Goal: Communication & Community: Share content

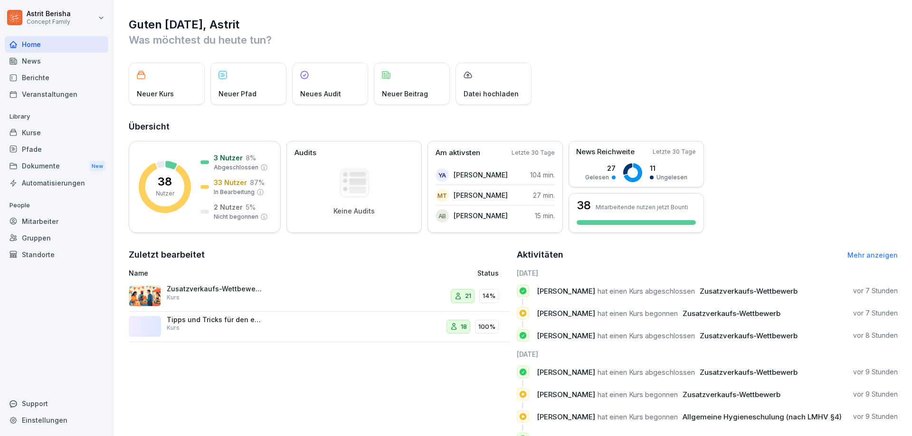
click at [315, 301] on div "Zusatzverkaufs-Wettbewerb Kurs" at bounding box center [248, 296] width 239 height 23
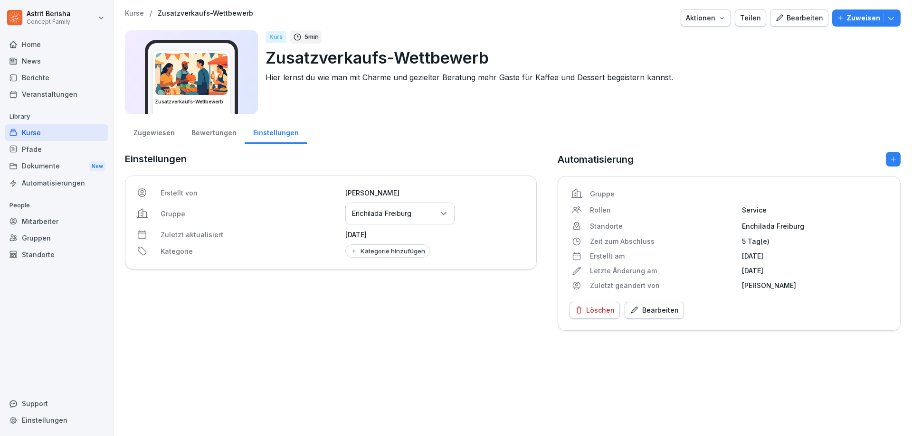
click at [790, 18] on div "Bearbeiten" at bounding box center [799, 18] width 48 height 10
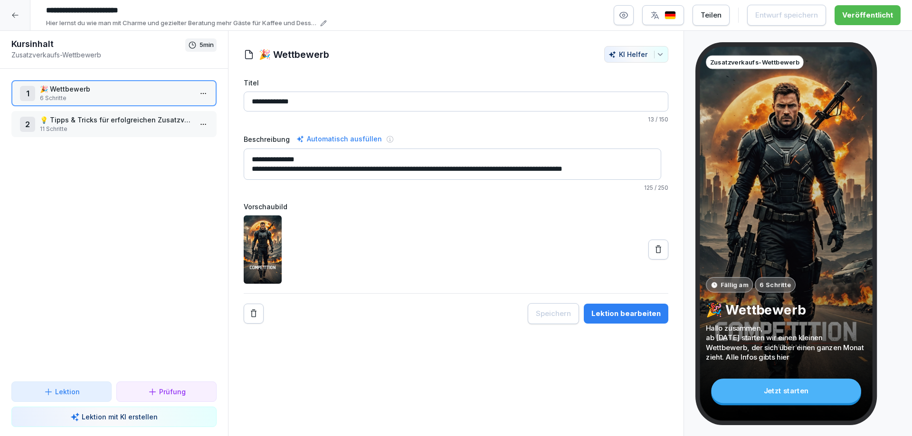
click at [131, 125] on p "11 Schritte" at bounding box center [116, 129] width 152 height 9
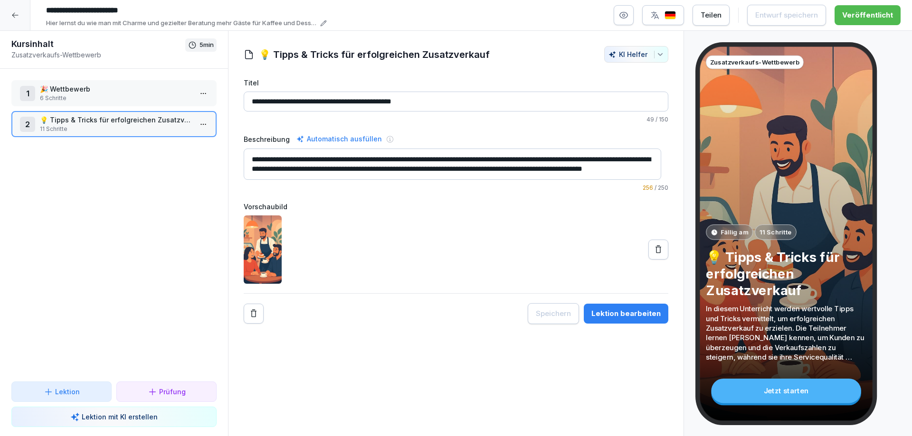
click at [603, 314] on div "Lektion bearbeiten" at bounding box center [625, 314] width 69 height 10
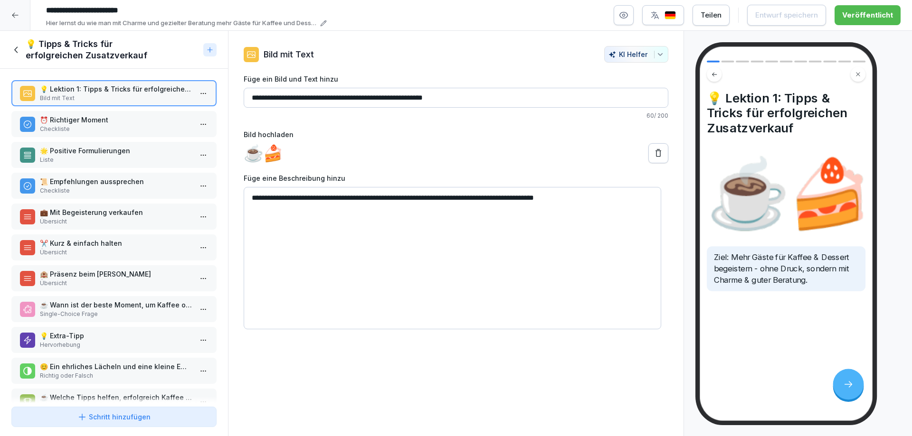
click at [130, 123] on p "⏰ Richtiger Moment" at bounding box center [116, 120] width 152 height 10
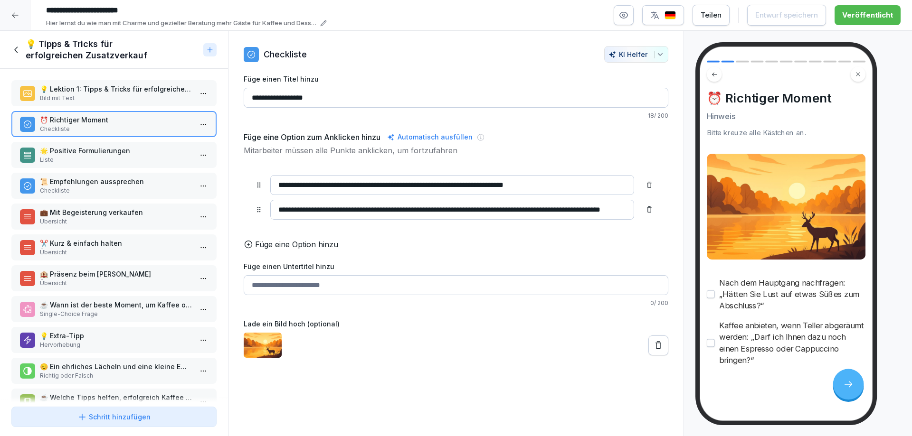
click at [92, 151] on p "🌟 Positive Formulierungen" at bounding box center [116, 151] width 152 height 10
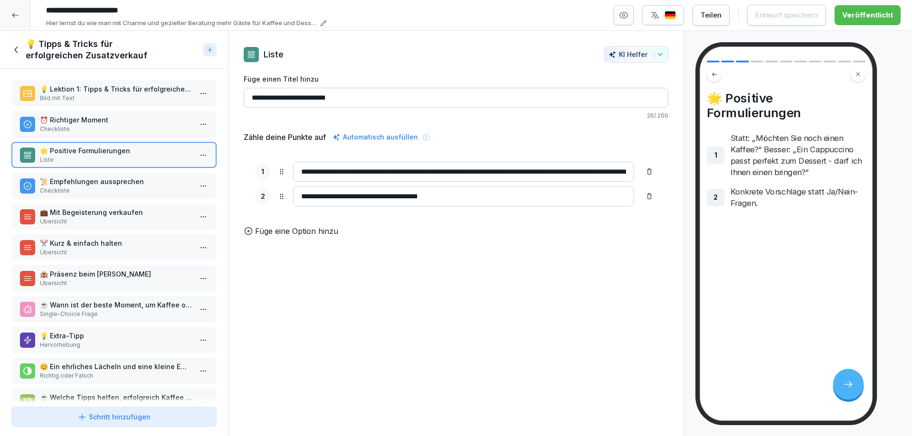
click at [85, 182] on p "📜 Empfehlungen aussprechen" at bounding box center [116, 182] width 152 height 10
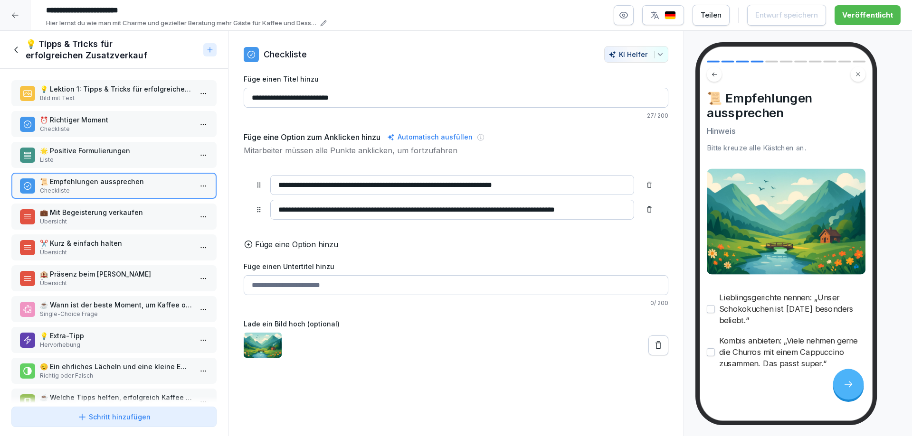
click at [100, 213] on p "💼 Mit Begeisterung verkaufen" at bounding box center [116, 212] width 152 height 10
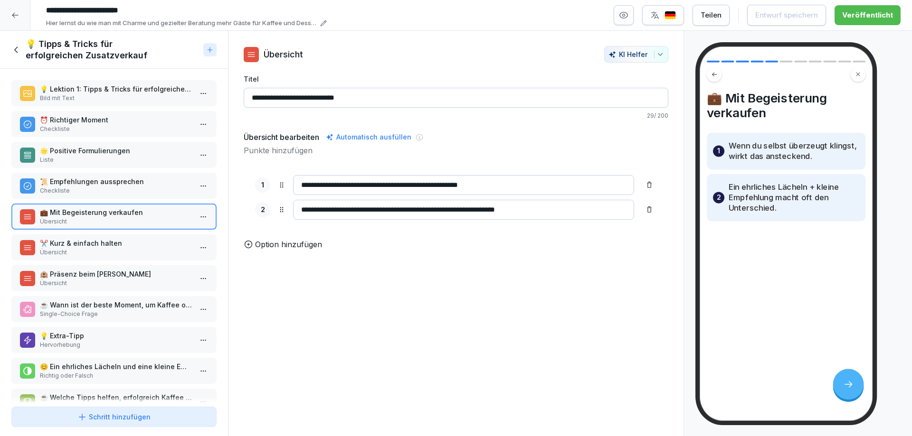
click at [114, 241] on p "✂️ Kurz & einfach halten" at bounding box center [116, 243] width 152 height 10
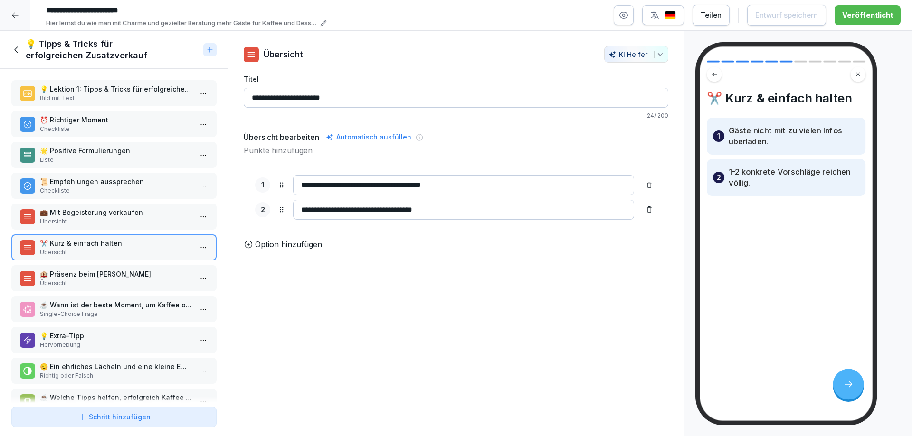
click at [133, 278] on p "🏨 Präsenz beim [PERSON_NAME]" at bounding box center [116, 274] width 152 height 10
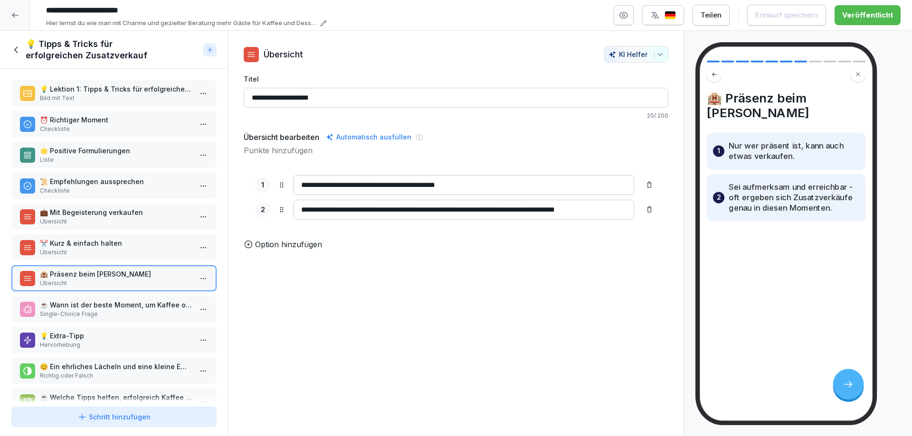
click at [132, 305] on p "☕ Wann ist der beste Moment, um Kaffee oder Dessert anzubieten?" at bounding box center [116, 305] width 152 height 10
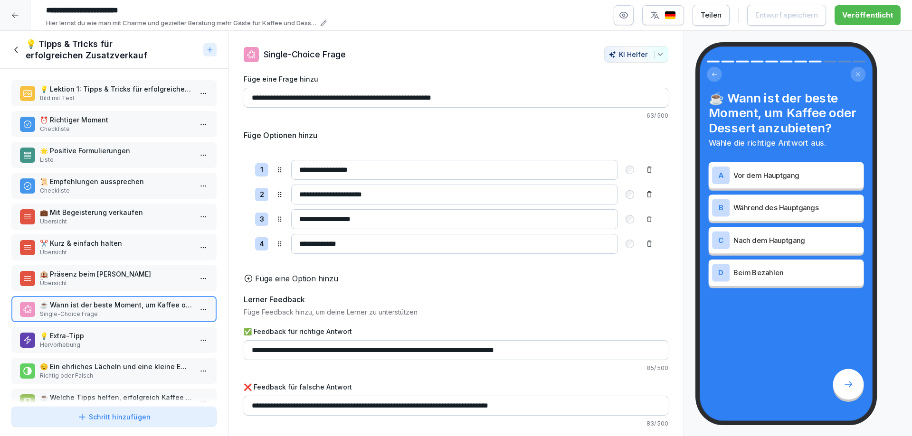
click at [131, 342] on p "Hervorhebung" at bounding box center [116, 345] width 152 height 9
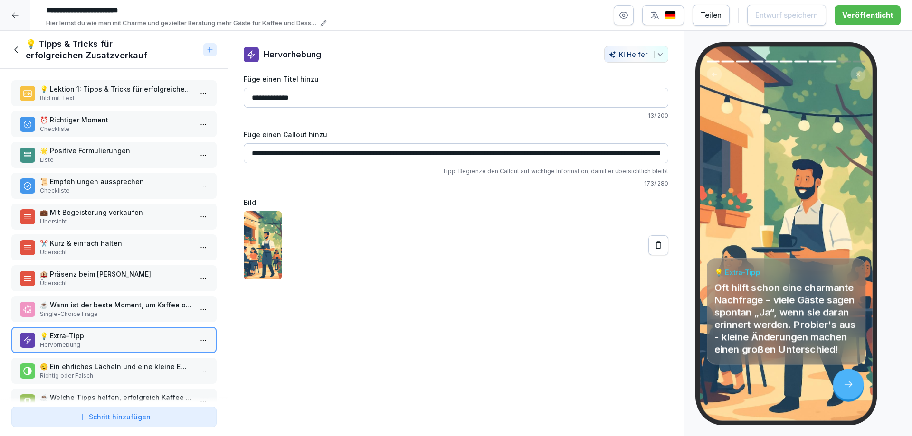
click at [116, 376] on p "Richtig oder Falsch" at bounding box center [116, 376] width 152 height 9
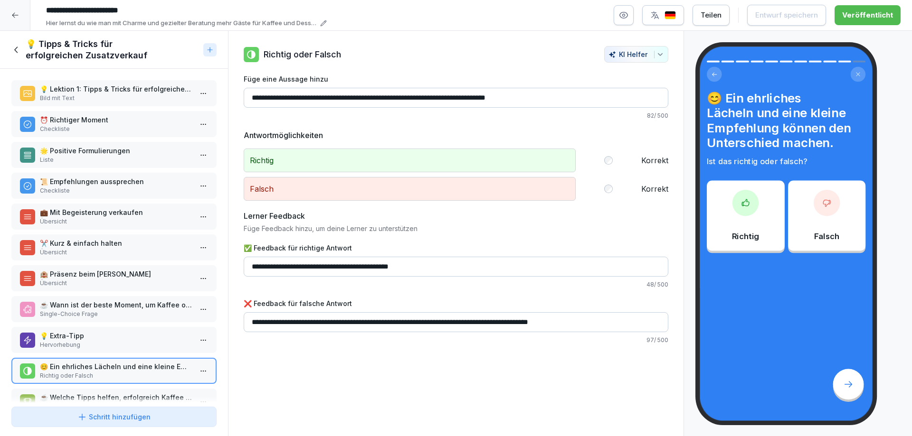
scroll to position [30, 0]
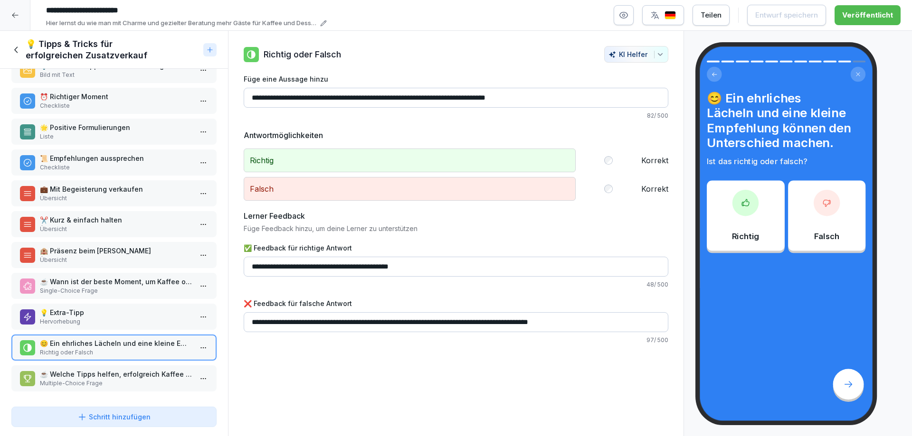
click at [134, 379] on p "Multiple-Choice Frage" at bounding box center [116, 383] width 152 height 9
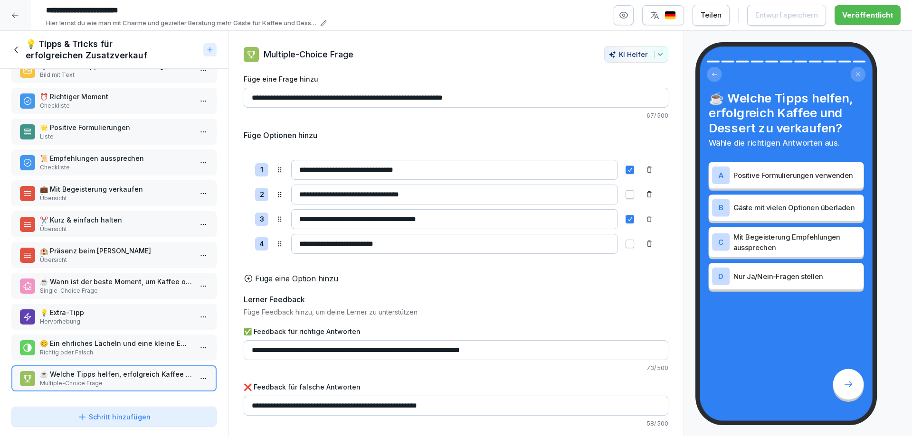
click at [19, 12] on icon at bounding box center [15, 15] width 8 height 8
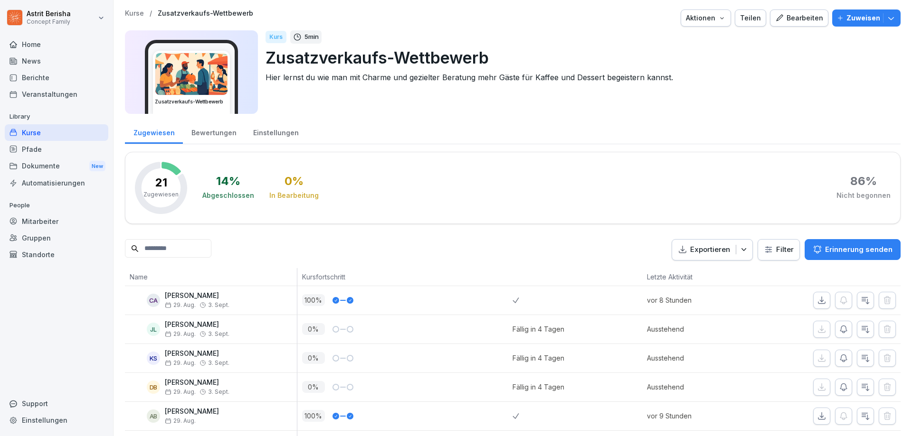
click at [35, 60] on div "News" at bounding box center [57, 61] width 104 height 17
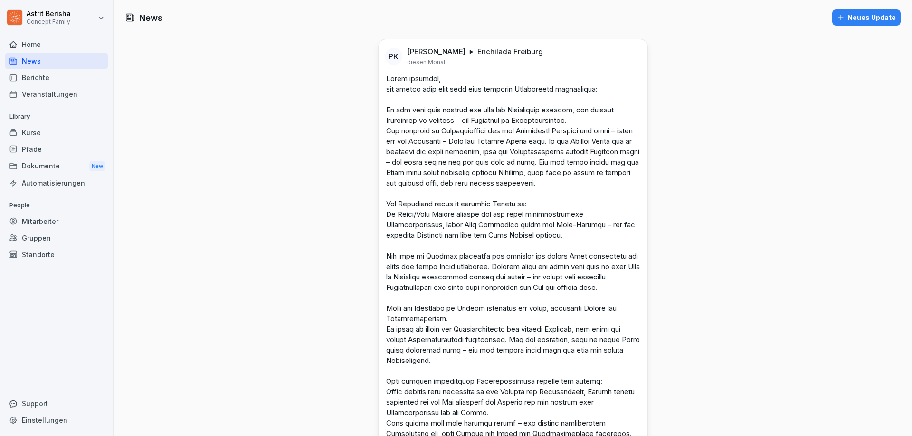
click at [873, 13] on div "Neues Update" at bounding box center [866, 17] width 59 height 10
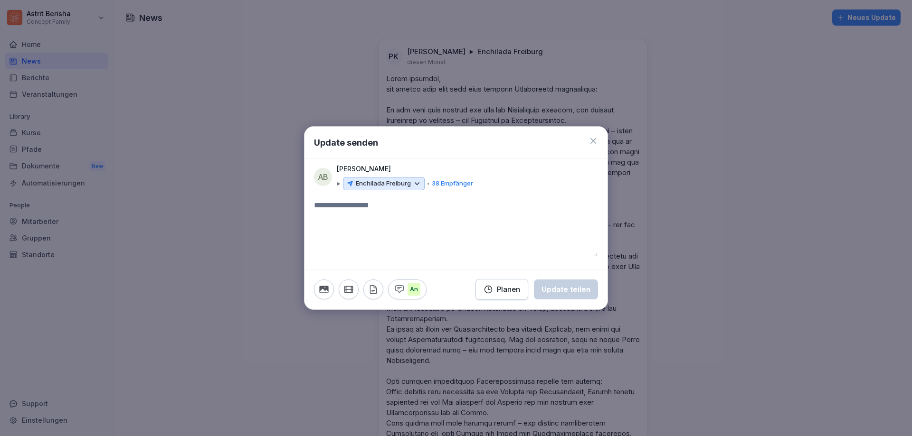
click at [422, 185] on div "Enchilada Freiburg" at bounding box center [384, 183] width 82 height 13
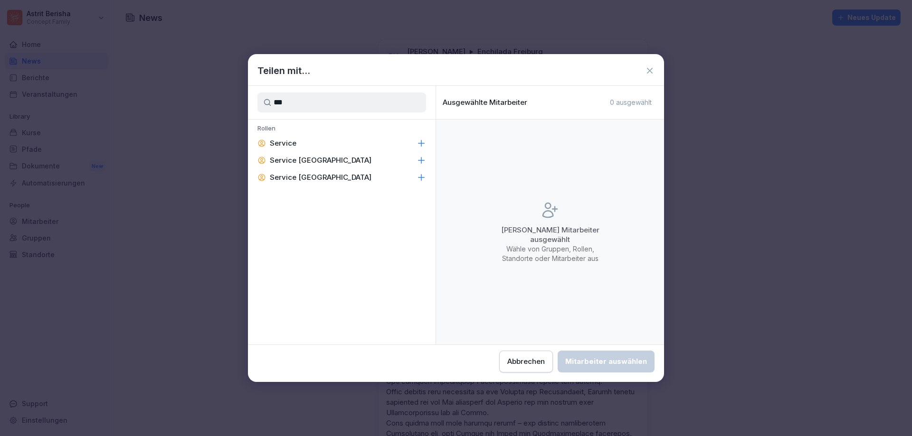
type input "***"
click at [420, 144] on icon at bounding box center [420, 143] width 9 height 9
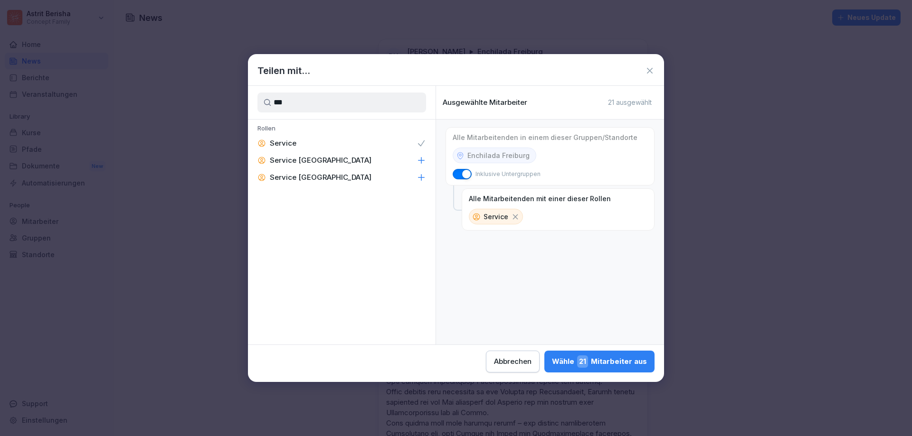
click at [619, 359] on div "Wähle 21 Mitarbeiter aus" at bounding box center [599, 362] width 95 height 12
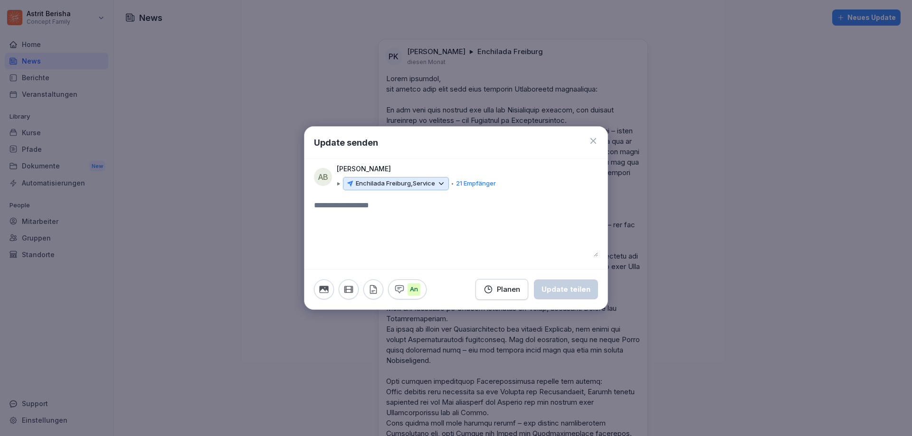
click at [392, 207] on textarea at bounding box center [456, 228] width 284 height 57
paste textarea "**********"
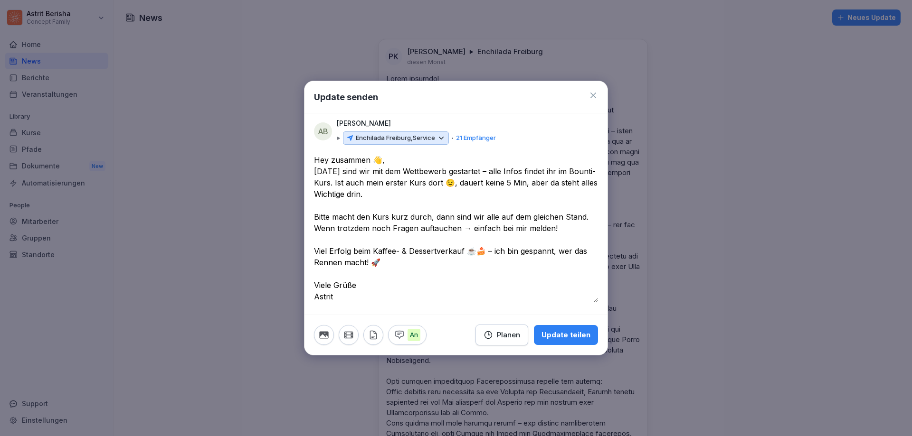
type textarea "**********"
click at [575, 333] on div "Update teilen" at bounding box center [565, 335] width 49 height 10
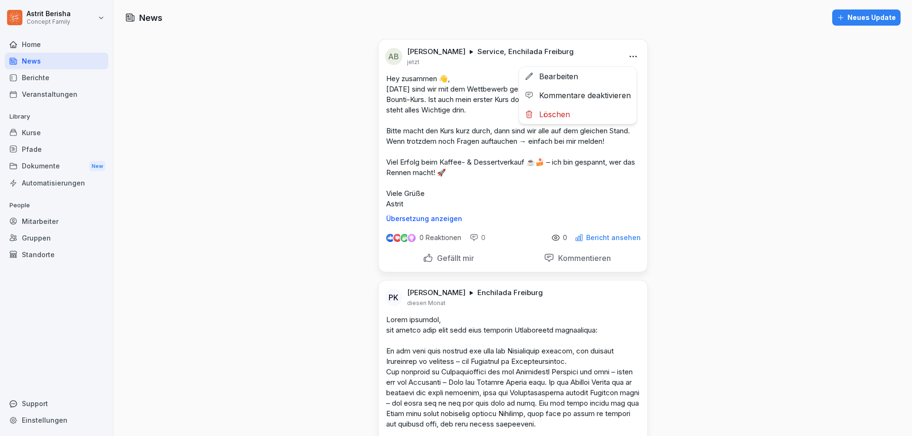
click at [630, 55] on html "[PERSON_NAME] Concept Family Home News Berichte Veranstaltungen Library Kurse P…" at bounding box center [456, 218] width 912 height 436
click at [580, 80] on div "Bearbeiten" at bounding box center [577, 76] width 117 height 19
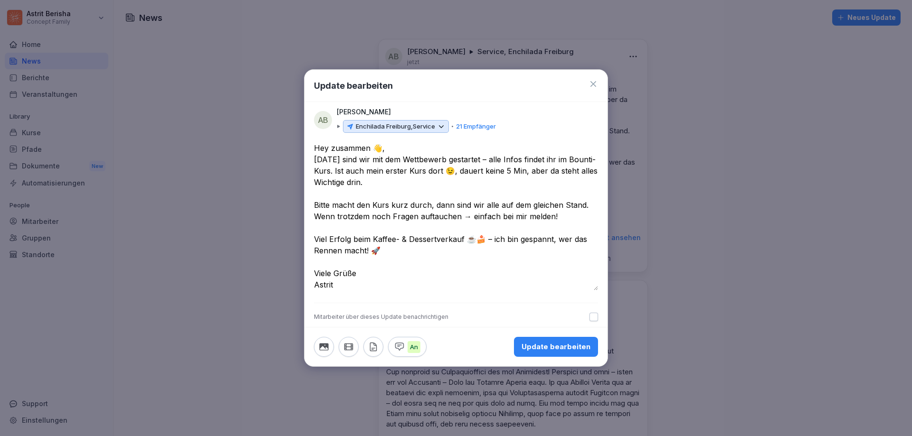
click at [333, 270] on textarea "**********" at bounding box center [456, 216] width 284 height 148
type textarea "**********"
click at [567, 345] on div "Update bearbeiten" at bounding box center [555, 347] width 69 height 10
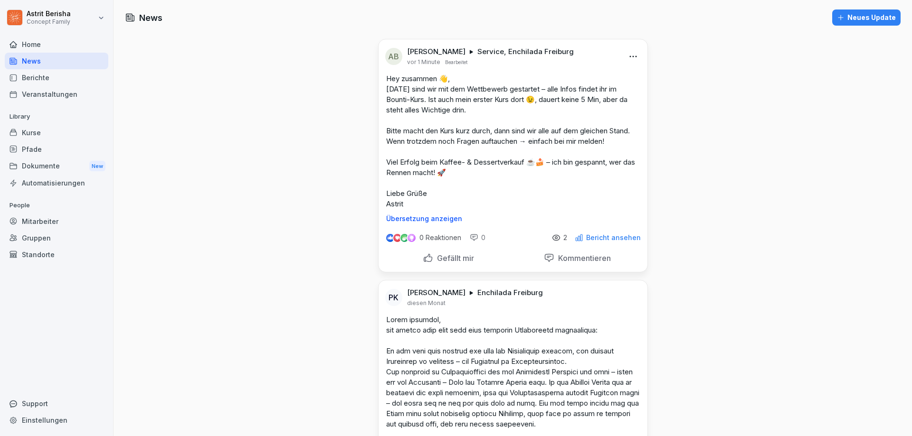
click at [556, 238] on icon at bounding box center [556, 238] width 2 height 2
click at [592, 238] on p "Bericht ansehen" at bounding box center [613, 238] width 55 height 8
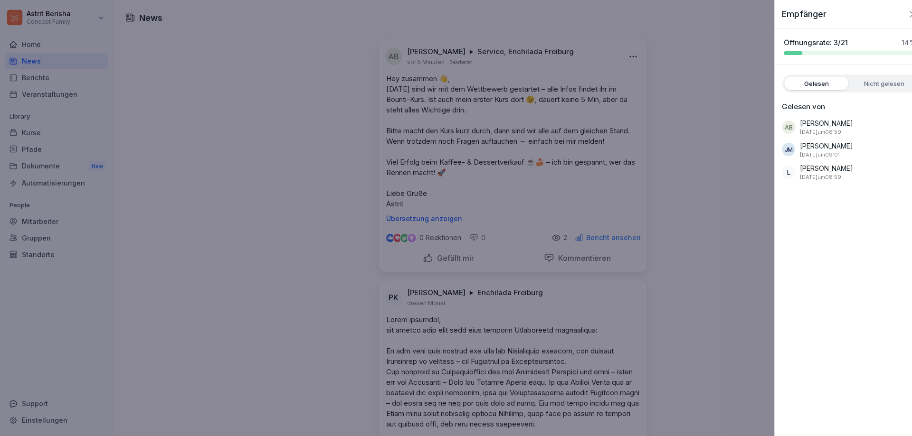
click at [565, 94] on div at bounding box center [456, 218] width 912 height 436
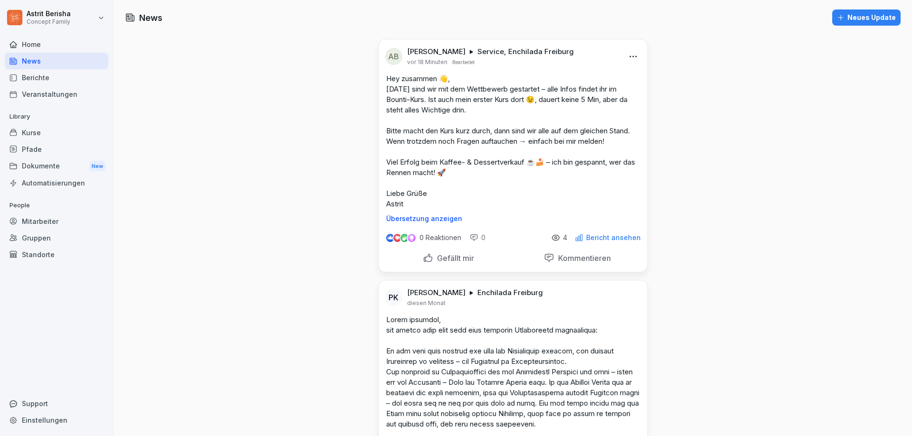
click at [587, 243] on div "0 Reaktionen 0 4 Bericht ansehen" at bounding box center [512, 236] width 269 height 27
click at [599, 238] on p "Bericht ansehen" at bounding box center [613, 238] width 55 height 8
